Goal: Book appointment/travel/reservation

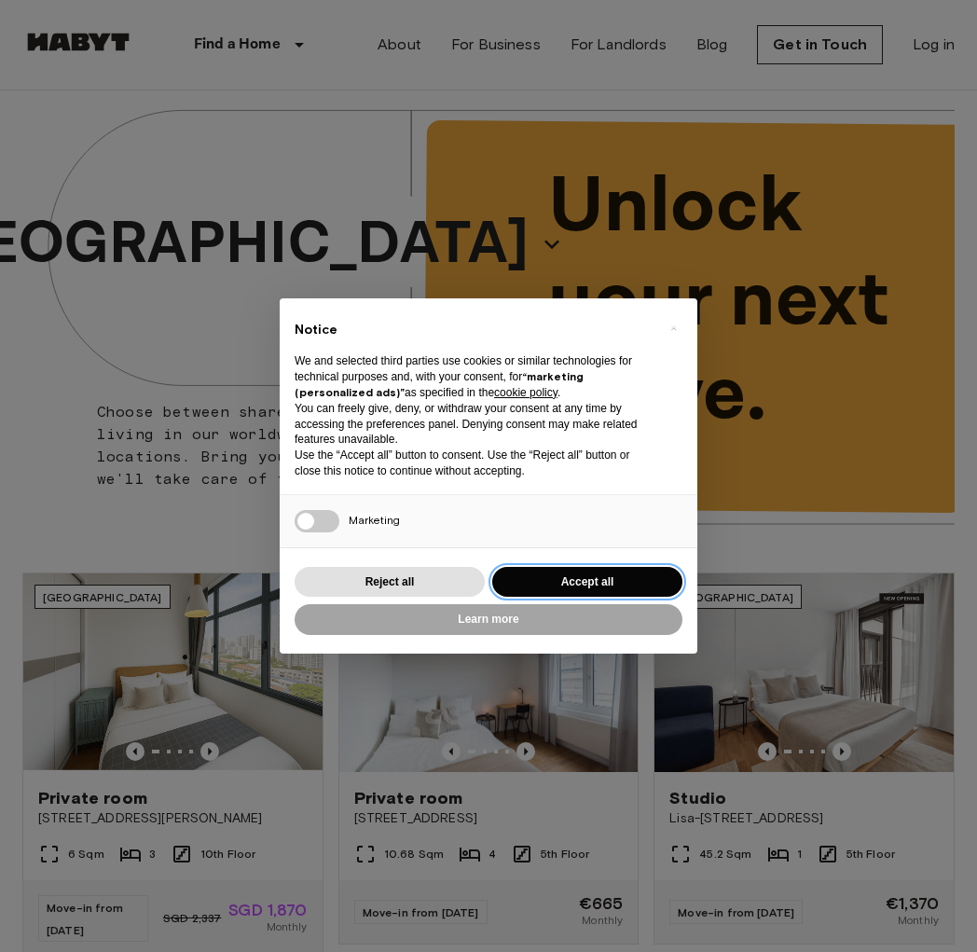
click at [590, 575] on button "Accept all" at bounding box center [587, 582] width 190 height 31
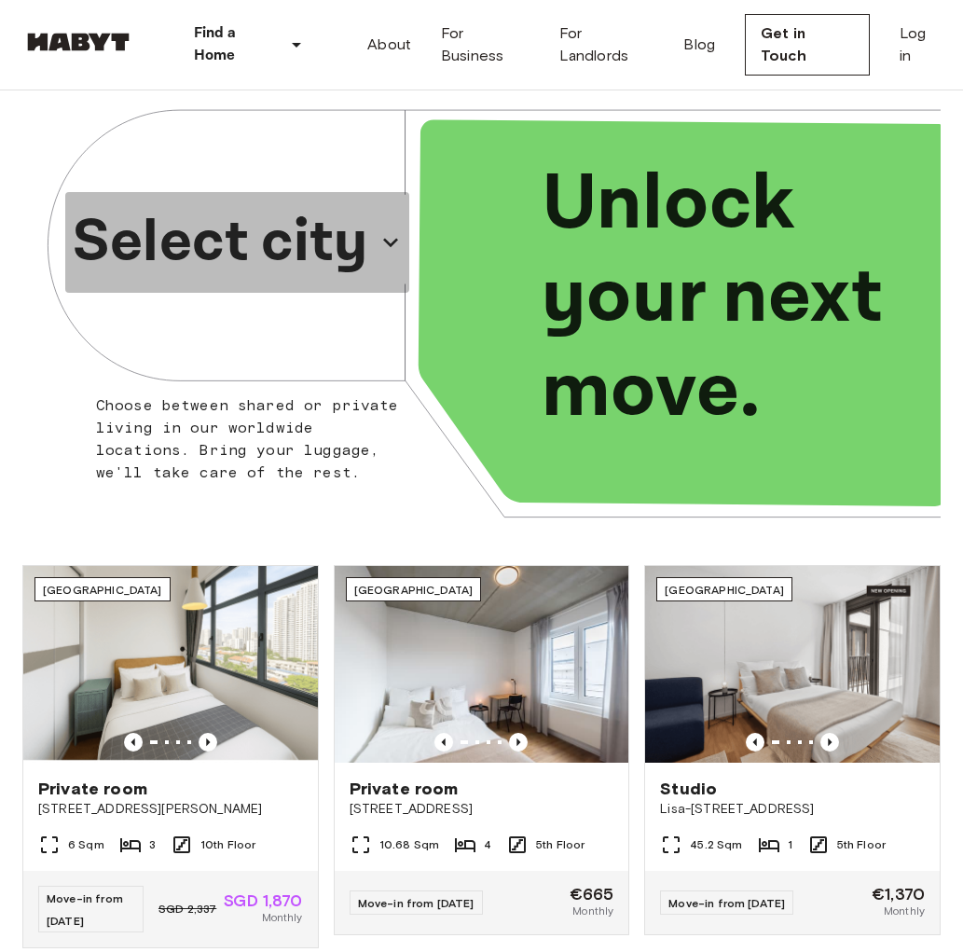
click at [387, 250] on icon "button" at bounding box center [391, 243] width 30 height 30
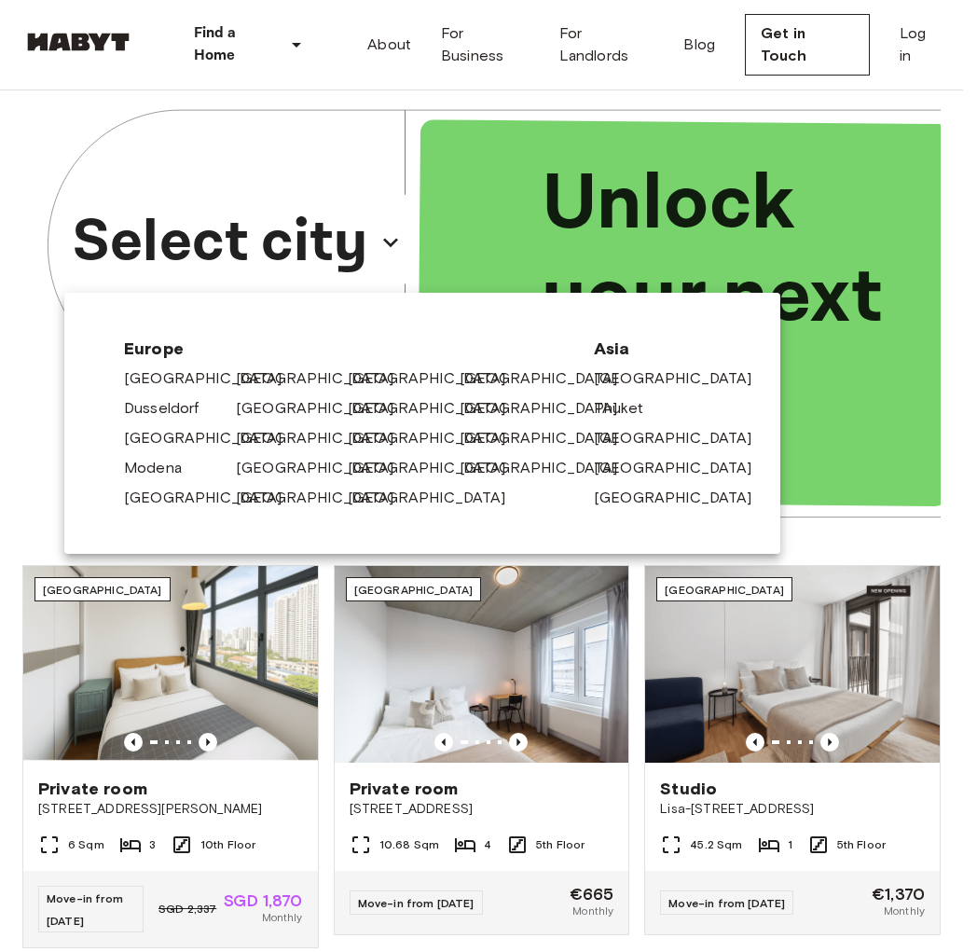
click at [387, 250] on div at bounding box center [488, 476] width 977 height 952
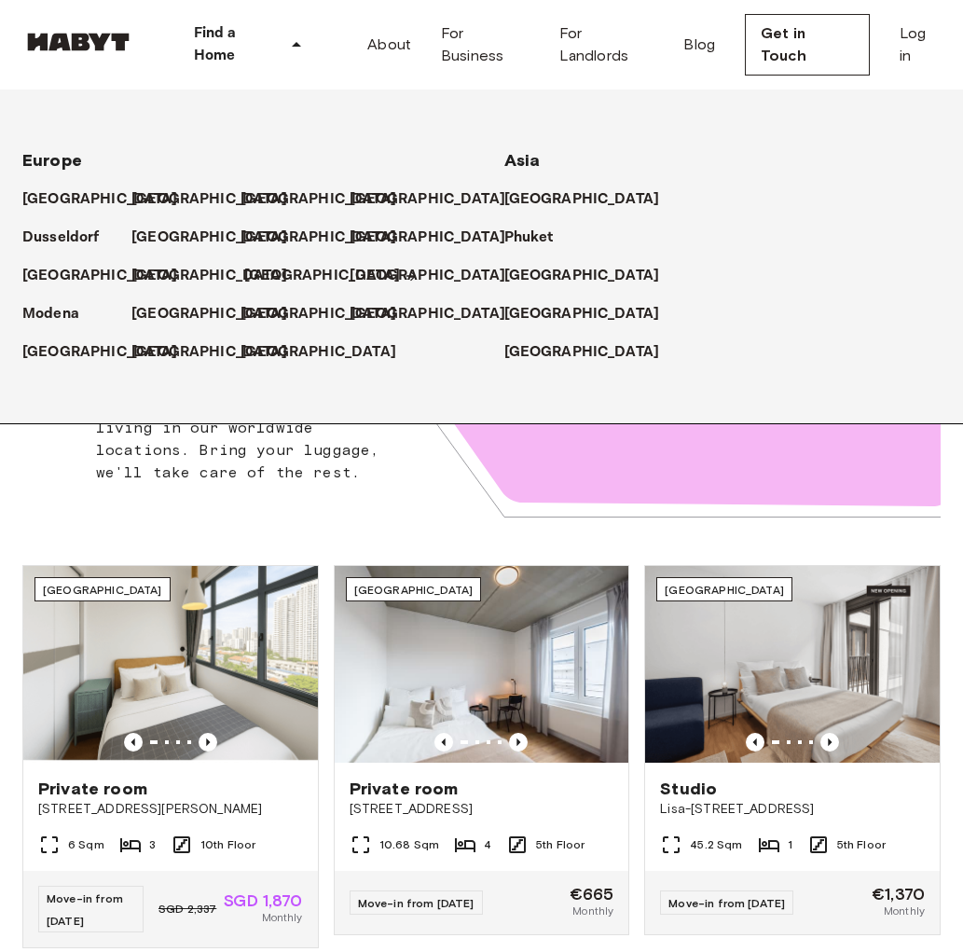
click at [276, 270] on p "[GEOGRAPHIC_DATA]" at bounding box center [322, 276] width 156 height 22
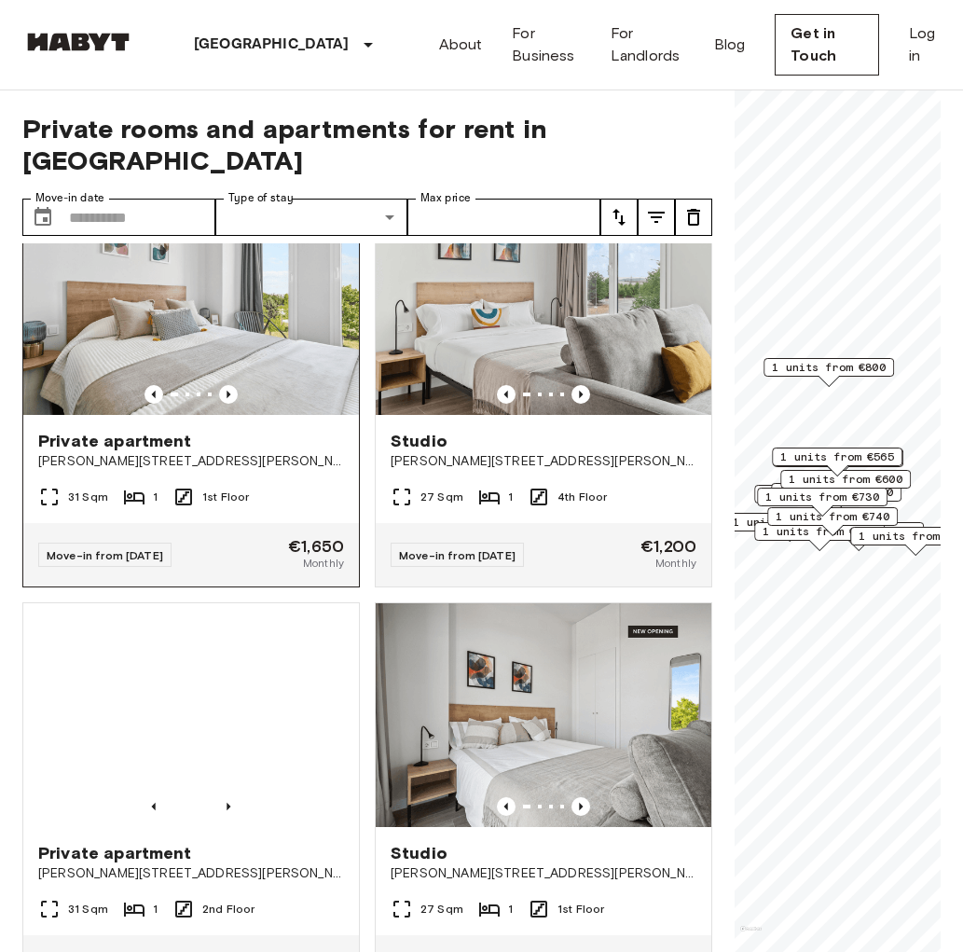
scroll to position [8312, 0]
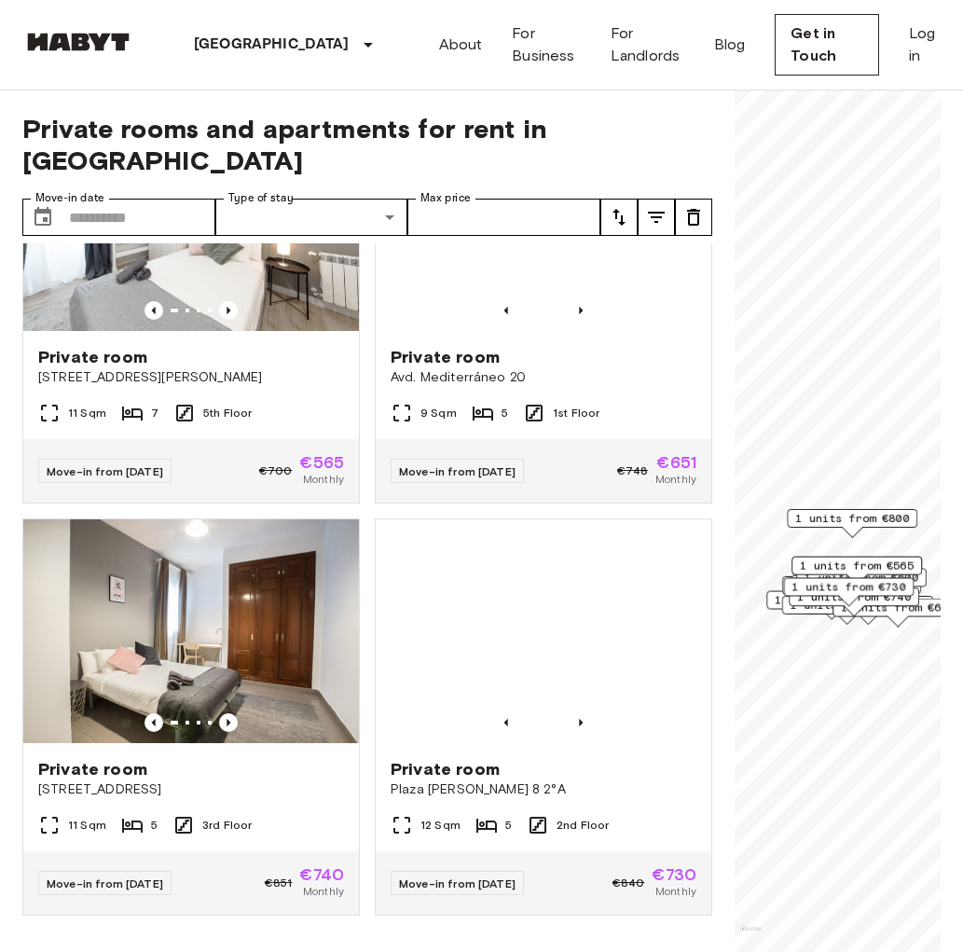
scroll to position [2260, 0]
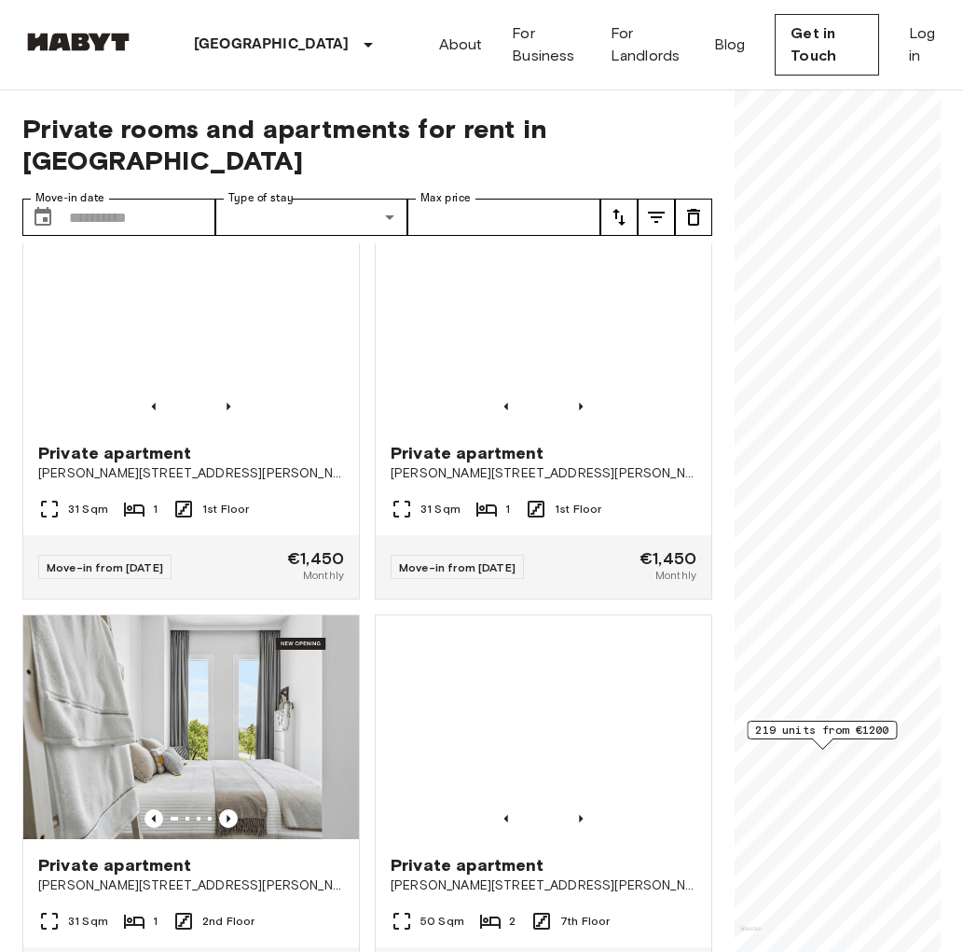
scroll to position [41459, 0]
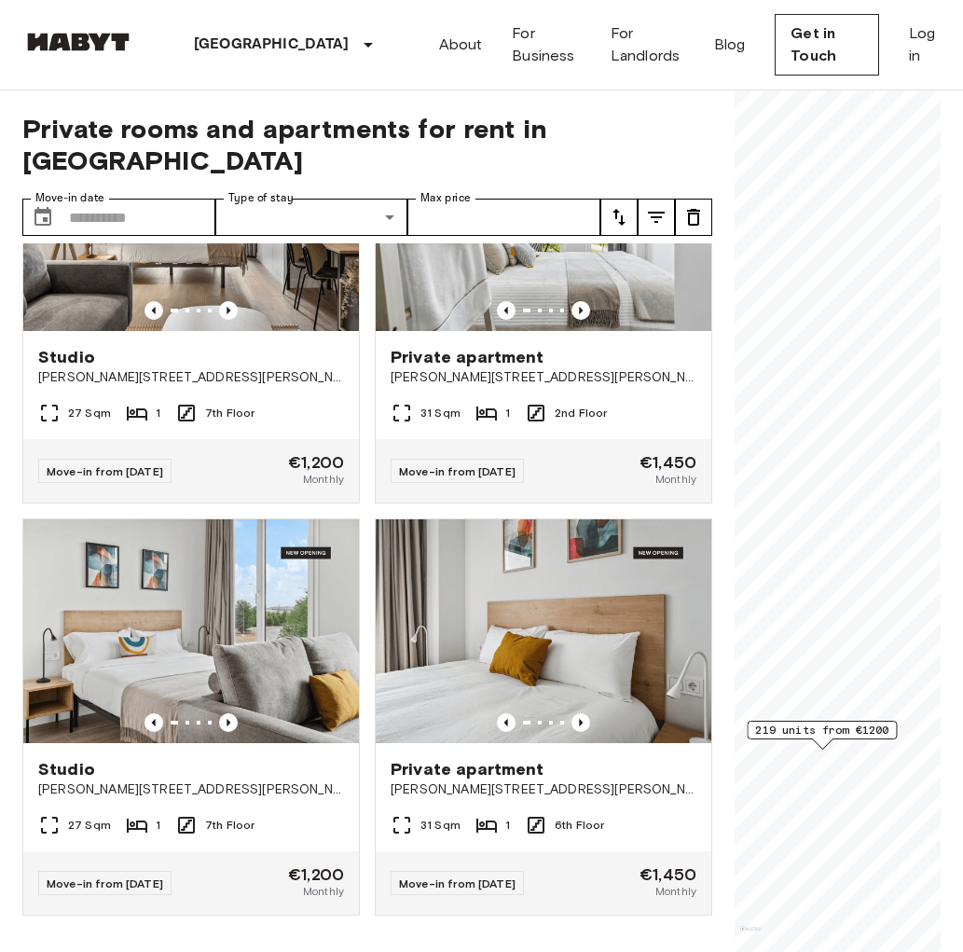
click at [820, 736] on span "219 units from €1200" at bounding box center [821, 730] width 133 height 17
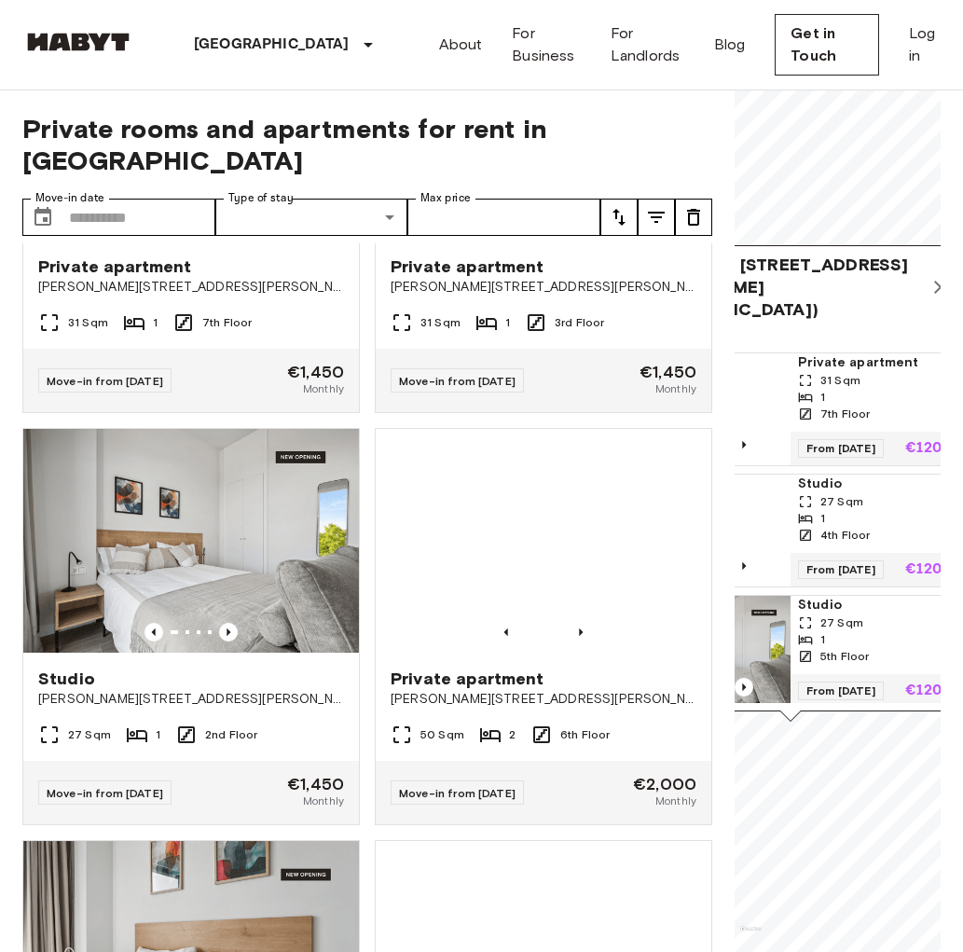
scroll to position [45674, 0]
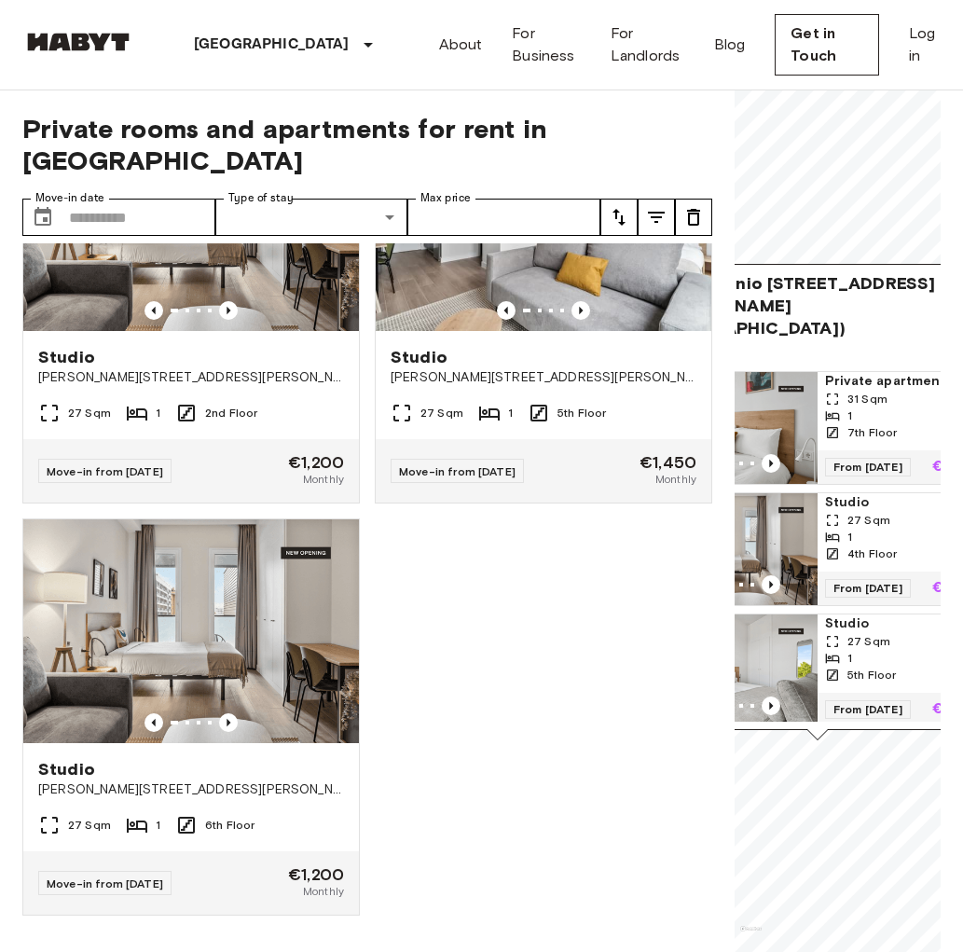
click at [490, 556] on div "Studio [PERSON_NAME][STREET_ADDRESS][PERSON_NAME][PERSON_NAME] 27 Sqm 1 1st Flo…" at bounding box center [359, 598] width 705 height 710
